Goal: Transaction & Acquisition: Purchase product/service

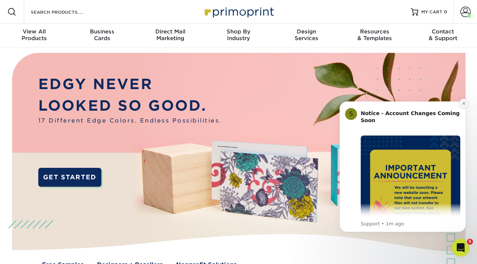
click at [467, 104] on button "Dismiss notification" at bounding box center [464, 104] width 10 height 10
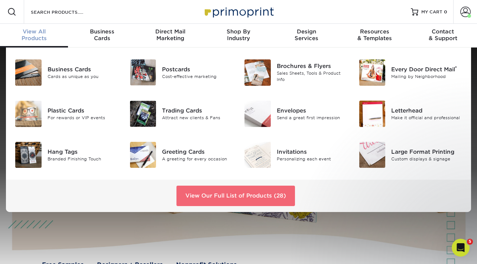
click at [278, 192] on link "View Our Full List of Products (28)" at bounding box center [235, 196] width 118 height 20
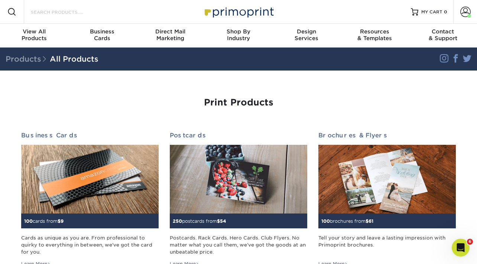
click at [55, 12] on input "Search Products" at bounding box center [66, 11] width 72 height 9
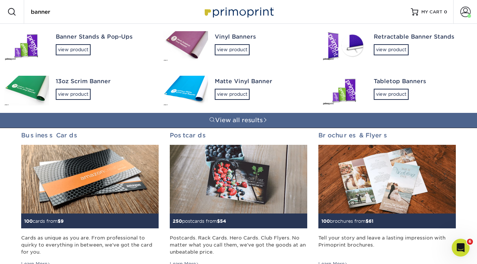
type input "banner"
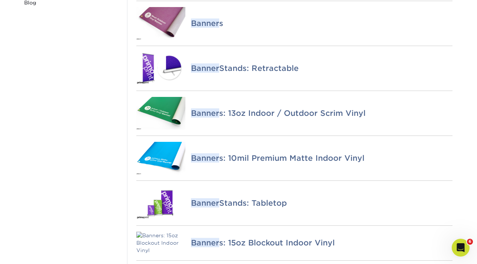
scroll to position [191, 0]
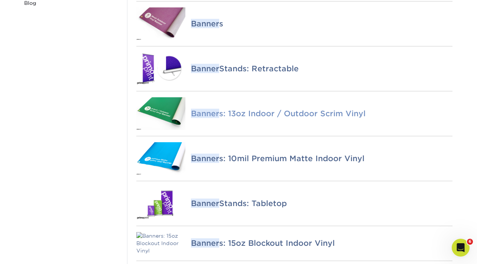
click at [171, 120] on img at bounding box center [160, 113] width 49 height 33
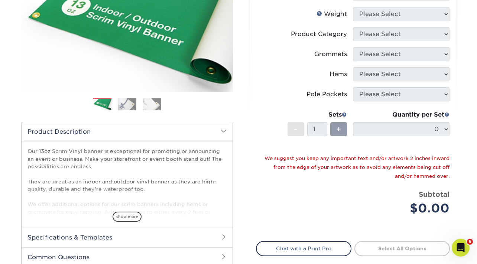
scroll to position [130, 0]
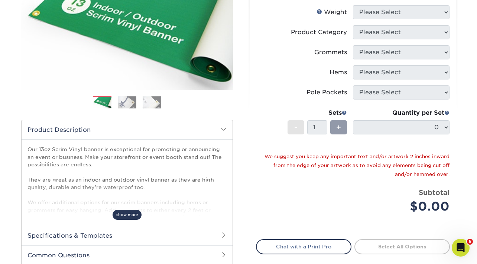
click at [132, 211] on span "show more" at bounding box center [126, 215] width 29 height 10
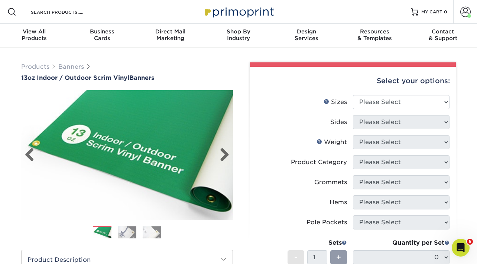
scroll to position [0, 0]
click at [75, 65] on link "Banners" at bounding box center [71, 66] width 26 height 7
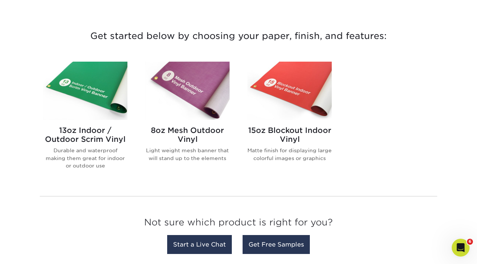
scroll to position [267, 0]
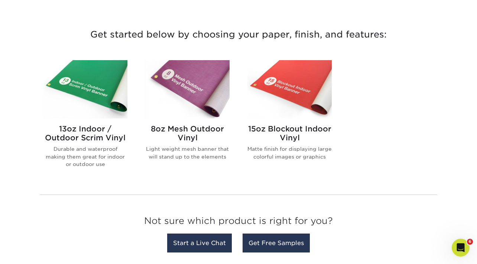
click at [196, 119] on div "8oz Mesh Outdoor Vinyl Light weight mesh banner that will stand up to the eleme…" at bounding box center [187, 145] width 84 height 54
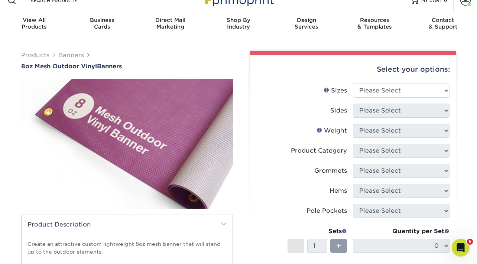
scroll to position [12, 0]
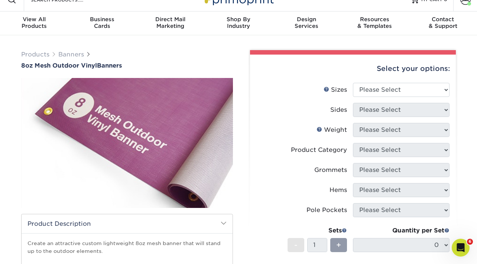
click at [315, 124] on label "Weight Help Weight" at bounding box center [304, 130] width 97 height 14
click at [439, 102] on li "Sizes Help Sizes Please Select 24" x 36" 24" x 48" 36" x 48" 36" x 60" 36" x 72…" at bounding box center [352, 93] width 193 height 20
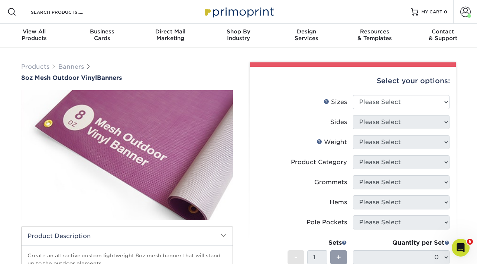
scroll to position [0, 0]
